Goal: Task Accomplishment & Management: Use online tool/utility

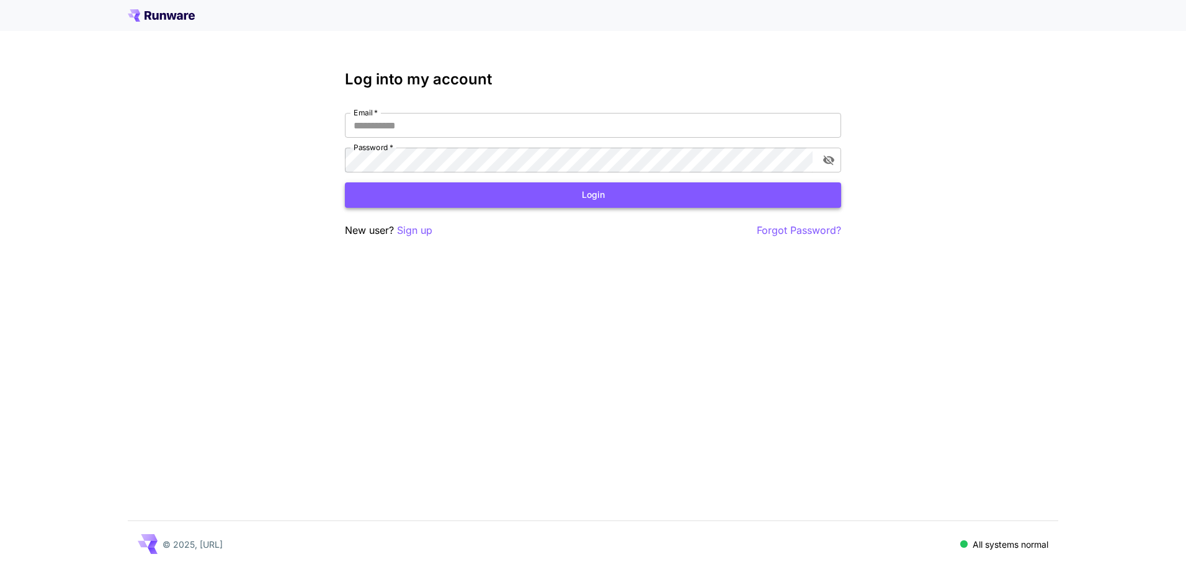
type input "**********"
click at [585, 185] on button "Login" at bounding box center [593, 194] width 496 height 25
